Goal: Task Accomplishment & Management: Complete application form

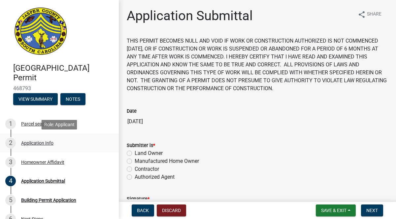
click at [32, 148] on div "2 Application Info" at bounding box center [56, 143] width 103 height 11
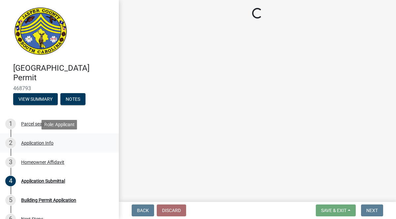
select select "f53fa719-3ff7-48d2-9eb7-3bbc18bb9995"
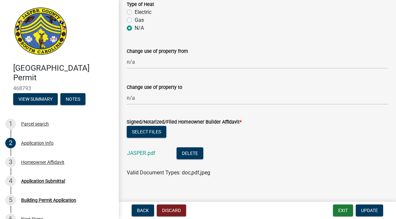
scroll to position [1257, 0]
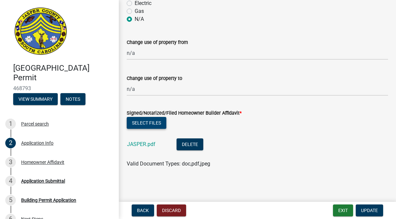
click at [154, 123] on button "Select files" at bounding box center [147, 123] width 40 height 12
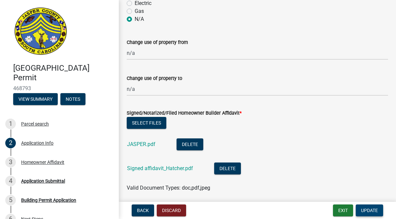
click at [365, 211] on span "Update" at bounding box center [369, 210] width 17 height 5
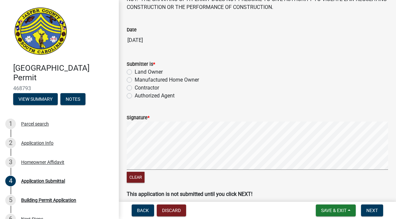
scroll to position [82, 0]
click at [135, 73] on label "Land Owner" at bounding box center [149, 72] width 28 height 8
click at [135, 72] on input "Land Owner" at bounding box center [137, 70] width 4 height 4
radio input "true"
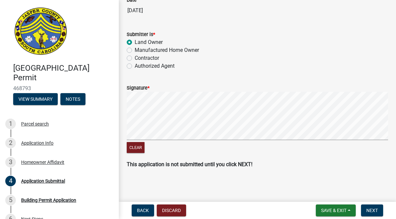
click at [367, 217] on nav "Back Discard Save & Exit Save Save & Exit Next" at bounding box center [257, 210] width 277 height 17
click at [369, 212] on span "Next" at bounding box center [372, 210] width 12 height 5
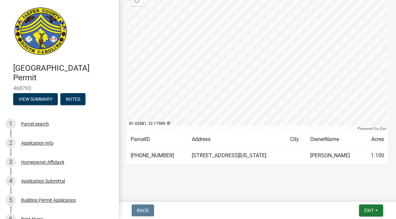
scroll to position [137, 0]
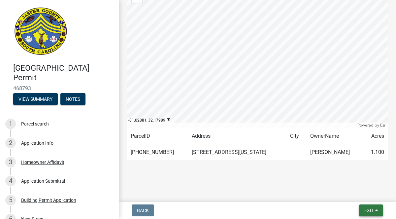
click at [379, 213] on button "Exit" at bounding box center [371, 210] width 24 height 12
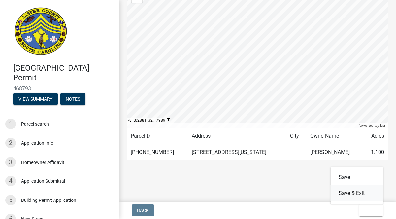
click at [364, 193] on button "Save & Exit" at bounding box center [357, 193] width 53 height 16
